Goal: Find specific page/section: Find specific page/section

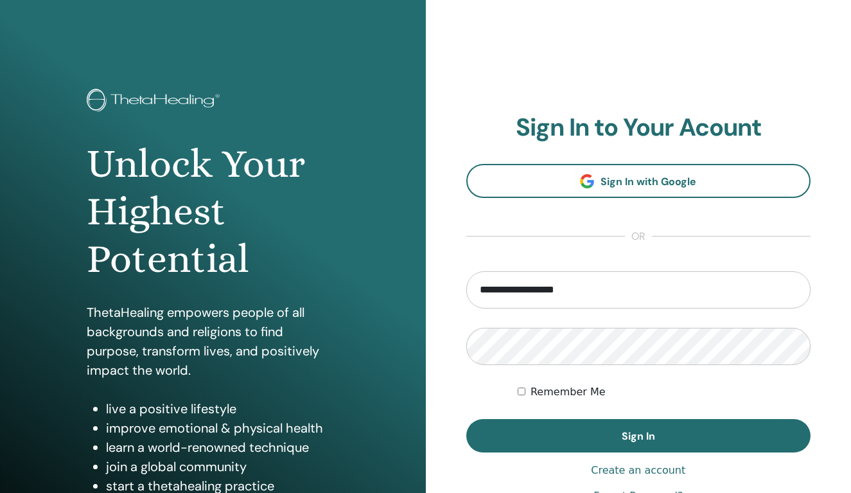
type input "**********"
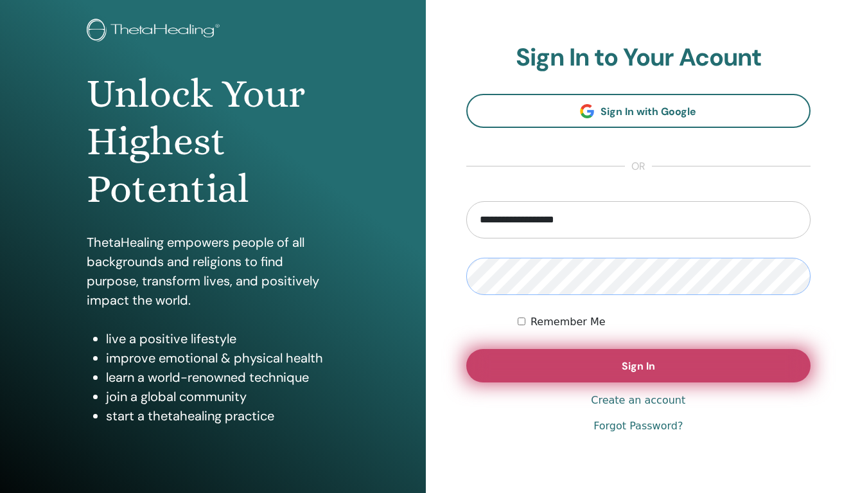
scroll to position [79, 0]
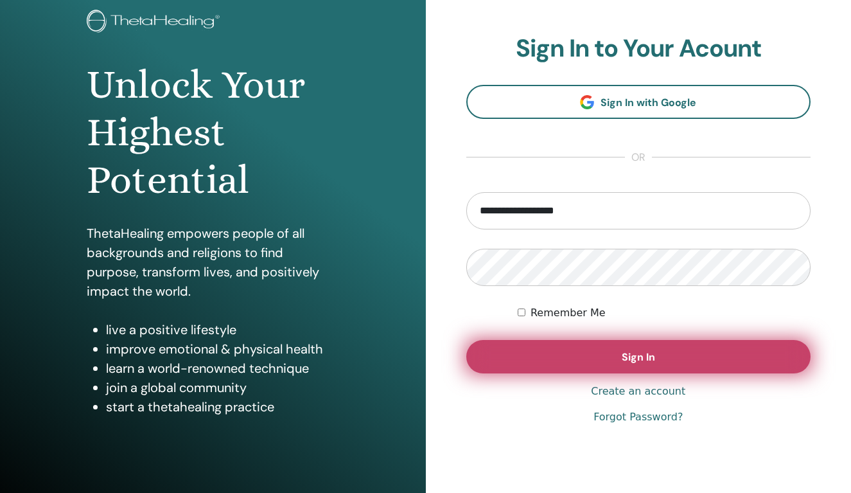
click at [622, 360] on span "Sign In" at bounding box center [638, 356] width 33 height 13
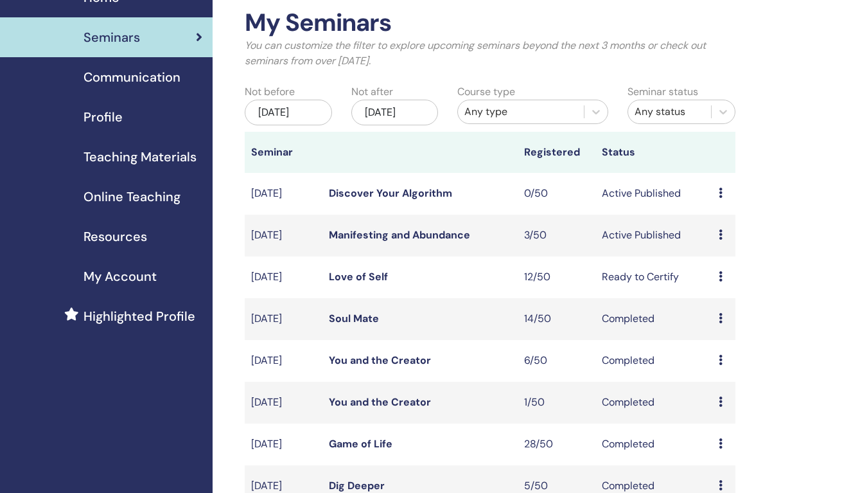
scroll to position [67, 0]
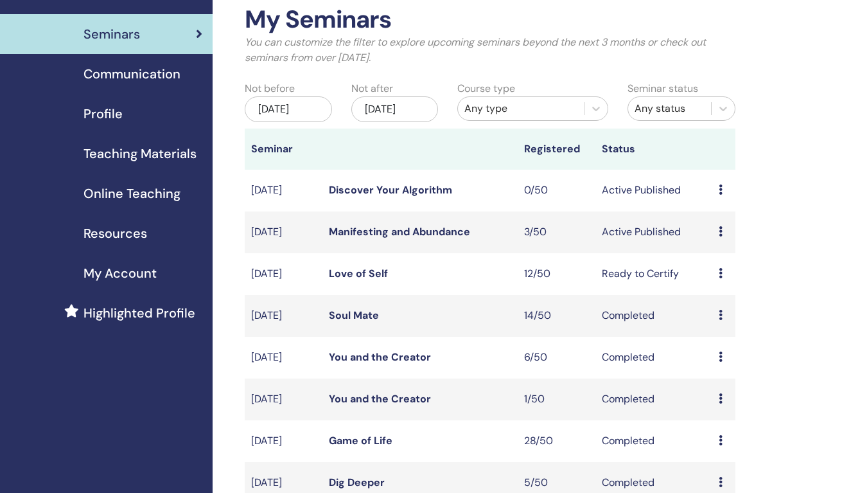
click at [421, 238] on link "Manifesting and Abundance" at bounding box center [399, 231] width 141 height 13
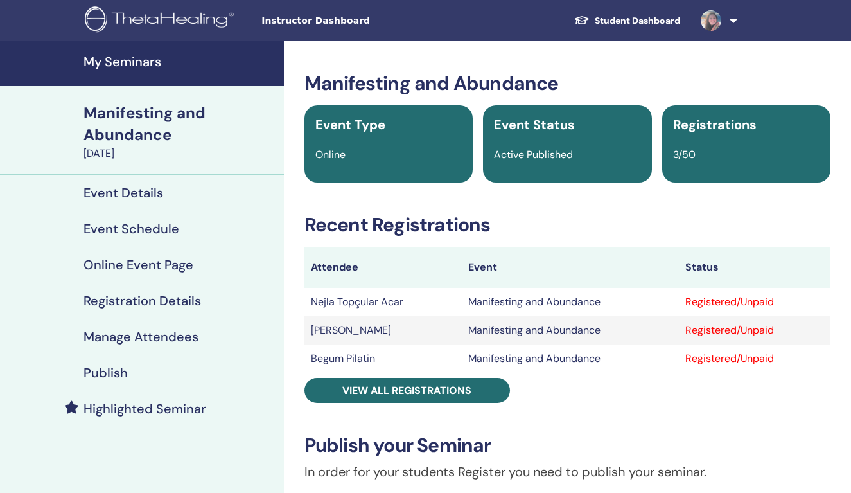
click at [148, 67] on h4 "My Seminars" at bounding box center [180, 61] width 193 height 15
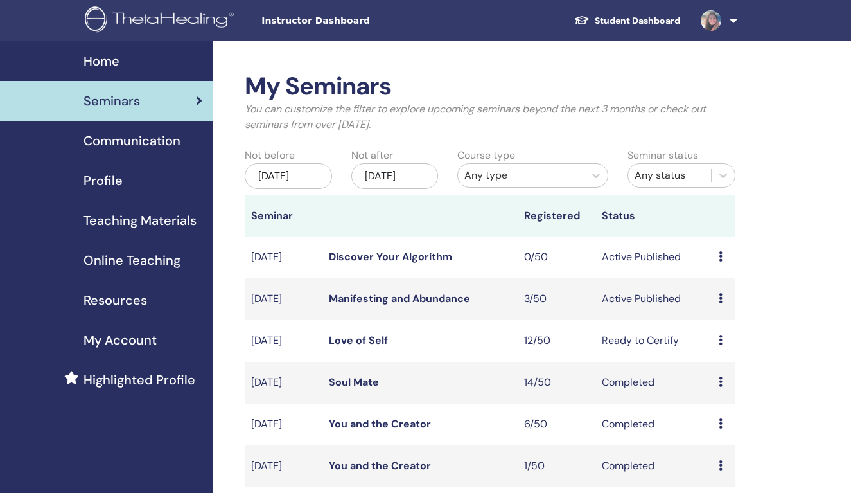
scroll to position [46, 0]
